Goal: Task Accomplishment & Management: Manage account settings

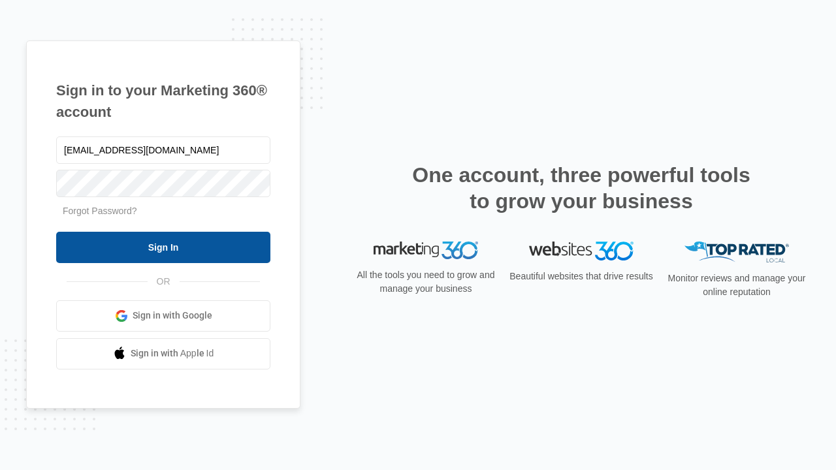
click at [163, 247] on input "Sign In" at bounding box center [163, 247] width 214 height 31
